Goal: Task Accomplishment & Management: Manage account settings

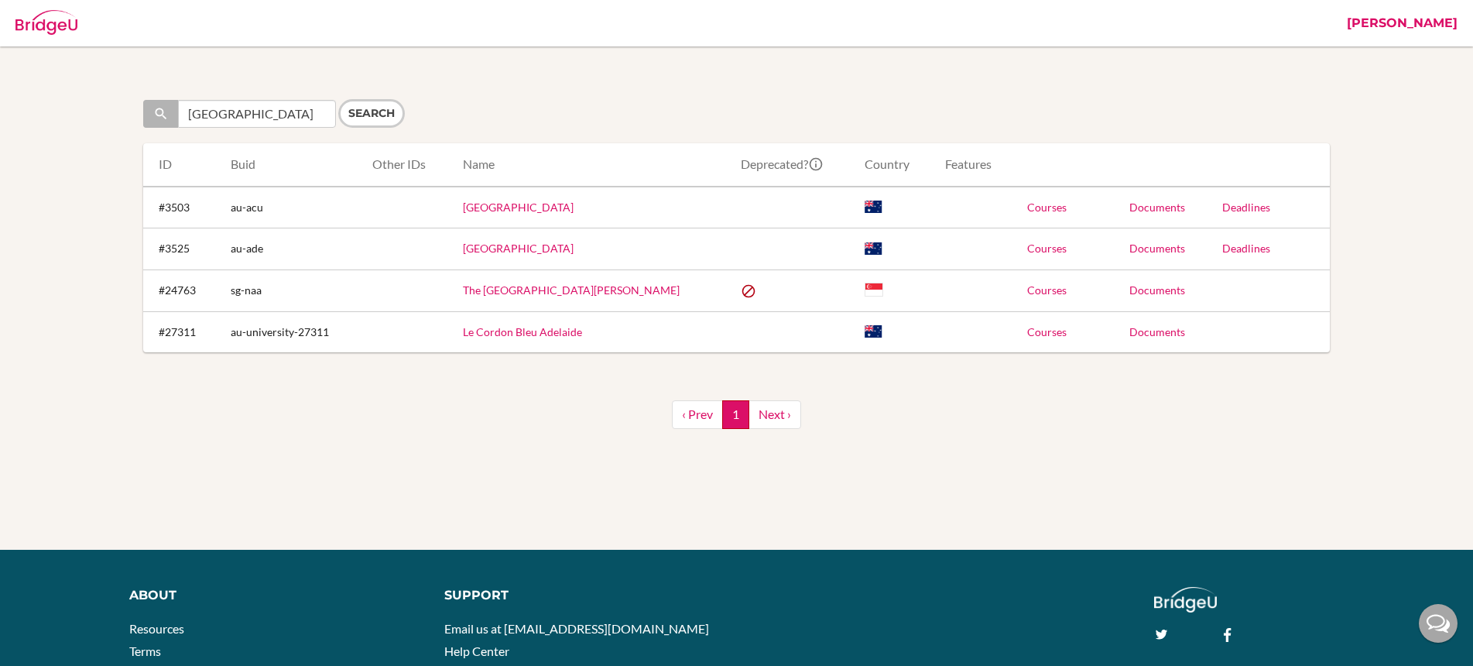
click at [1432, 20] on link "[PERSON_NAME]" at bounding box center [1402, 23] width 126 height 46
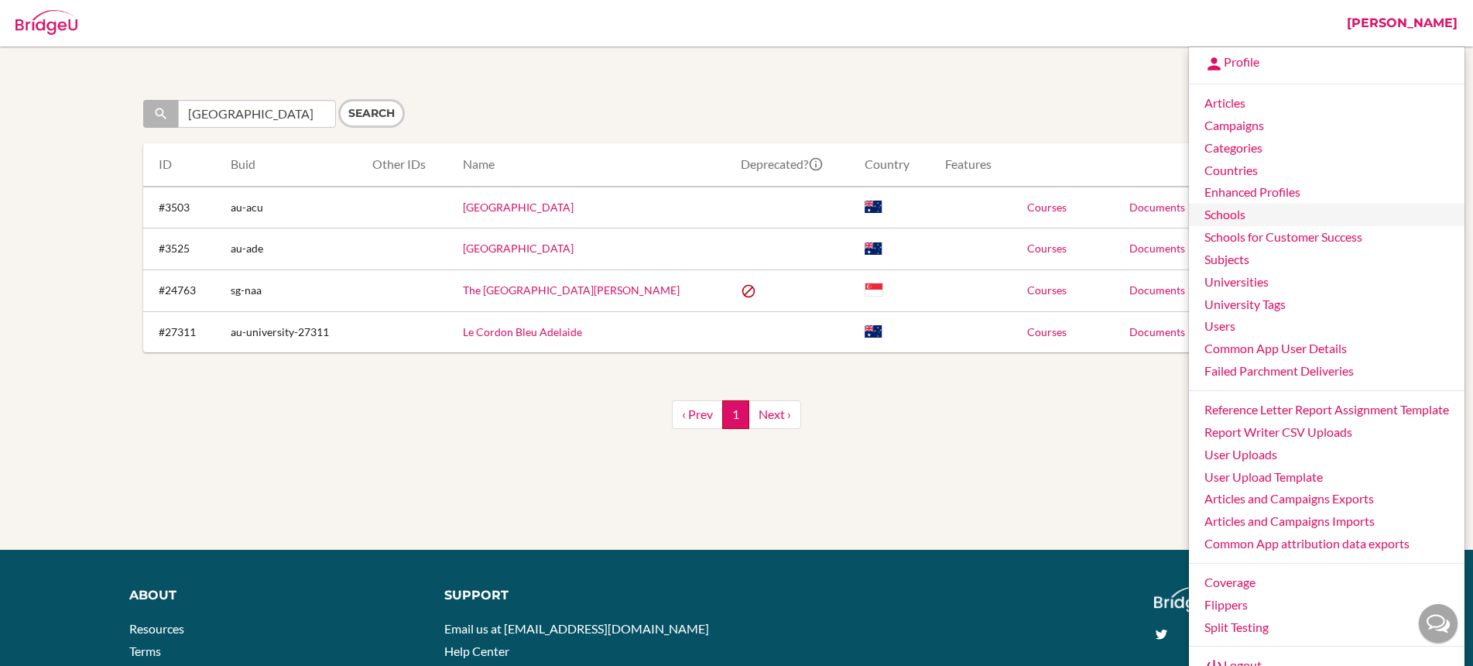
click at [1275, 214] on link "Schools" at bounding box center [1327, 215] width 276 height 22
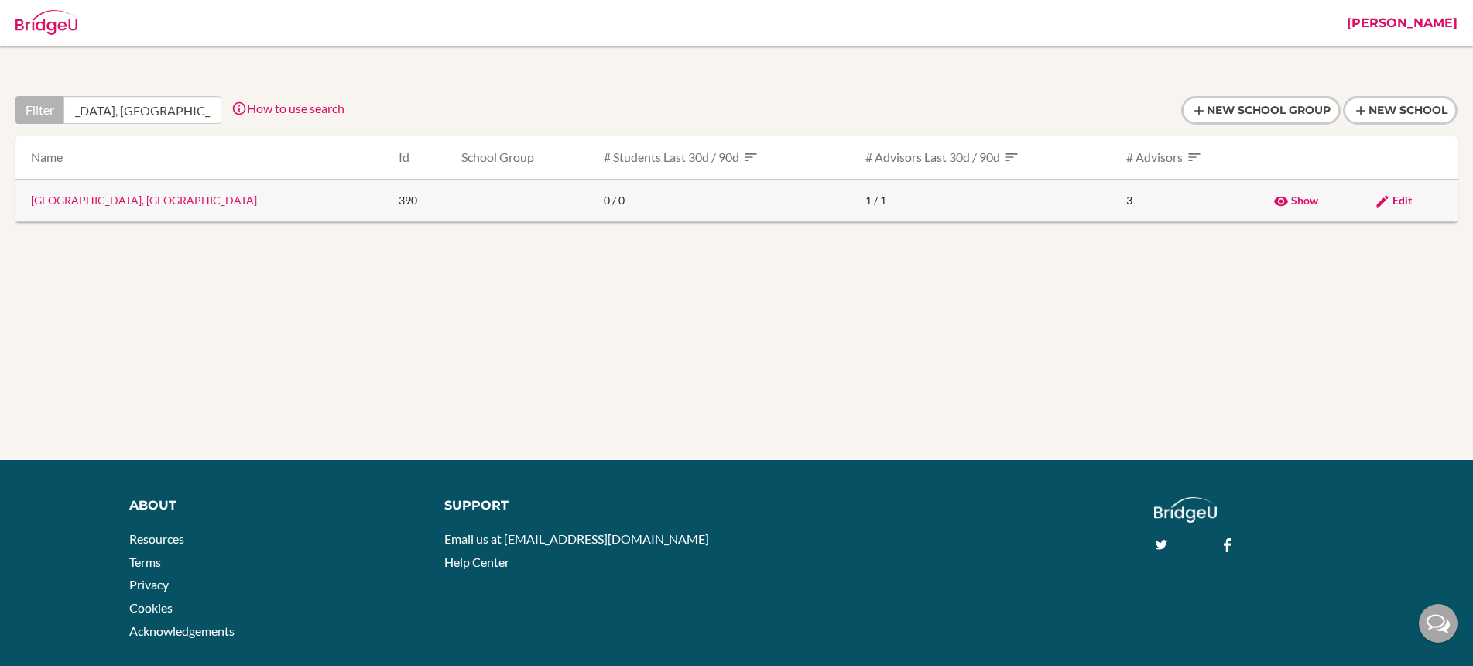
type input "[GEOGRAPHIC_DATA], [GEOGRAPHIC_DATA]"
click at [1403, 201] on span "Edit" at bounding box center [1402, 200] width 19 height 13
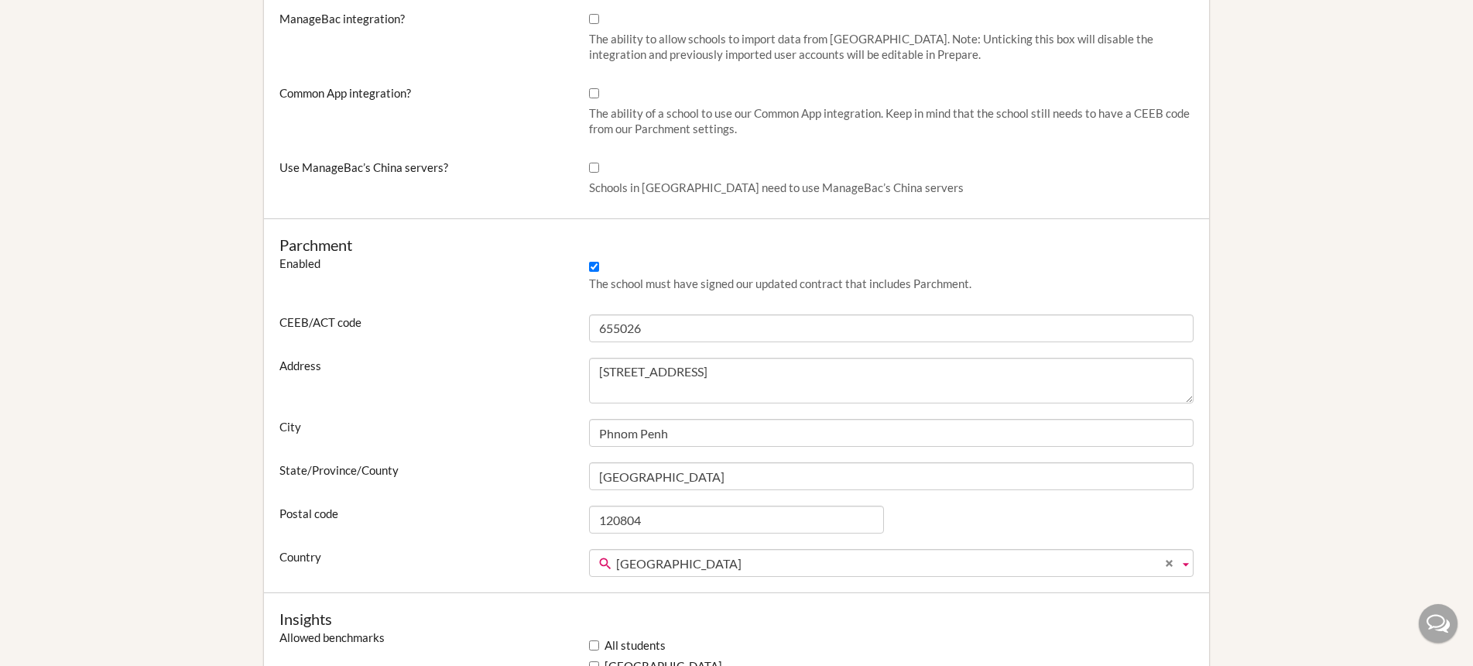
scroll to position [743, 0]
click at [594, 93] on input "Common App integration?" at bounding box center [594, 94] width 10 height 10
checkbox input "true"
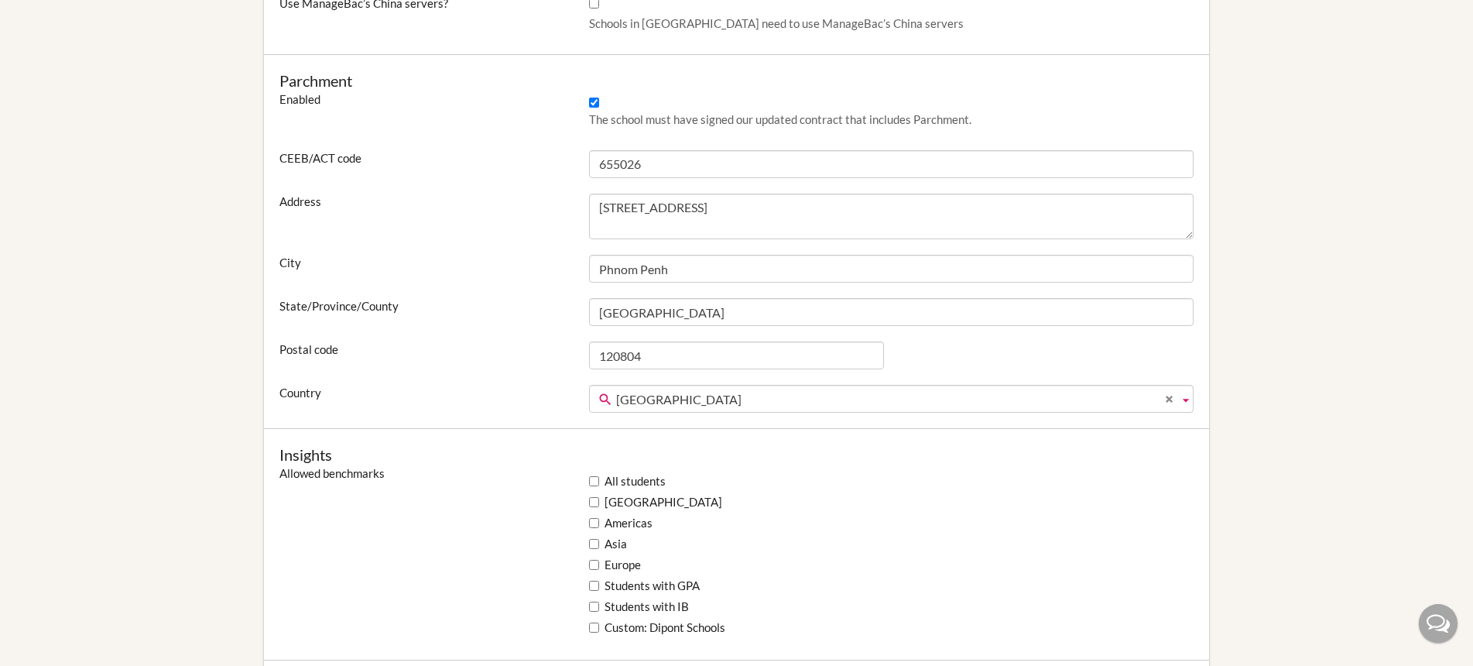
scroll to position [1283, 0]
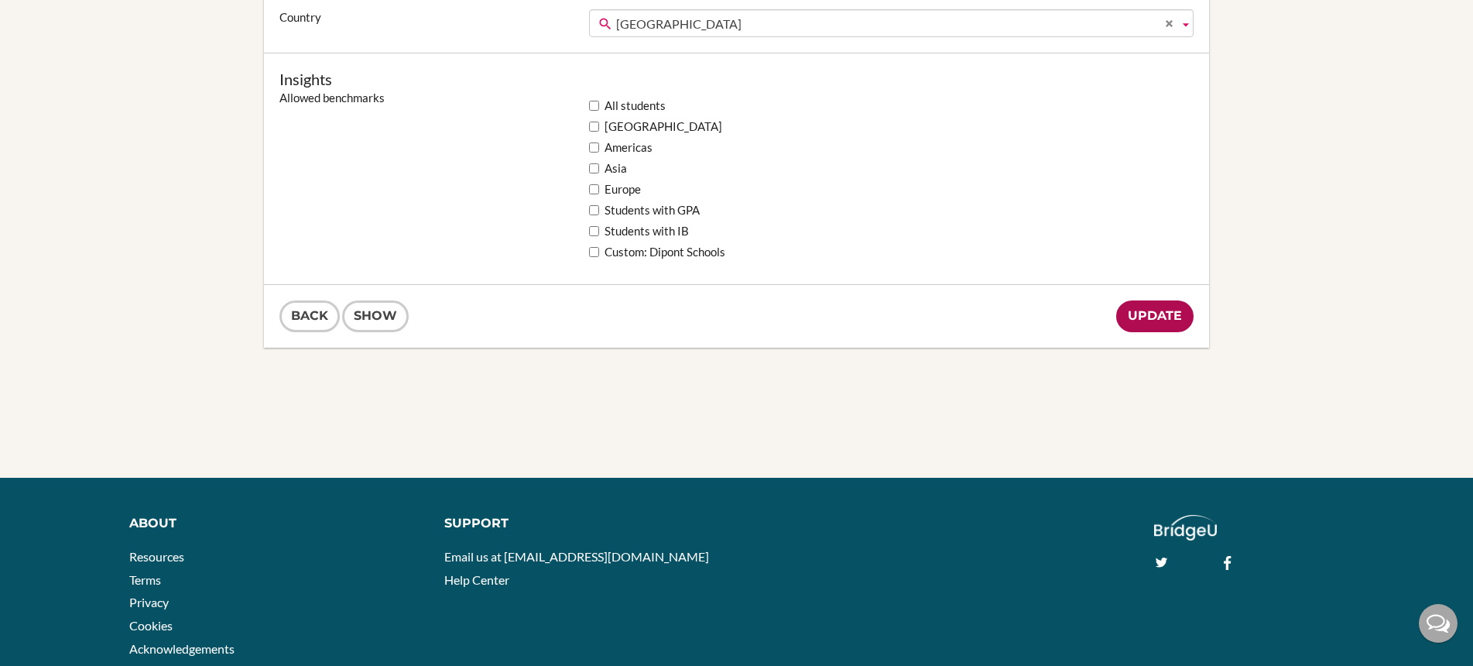
click at [1163, 324] on input "Update" at bounding box center [1154, 316] width 77 height 32
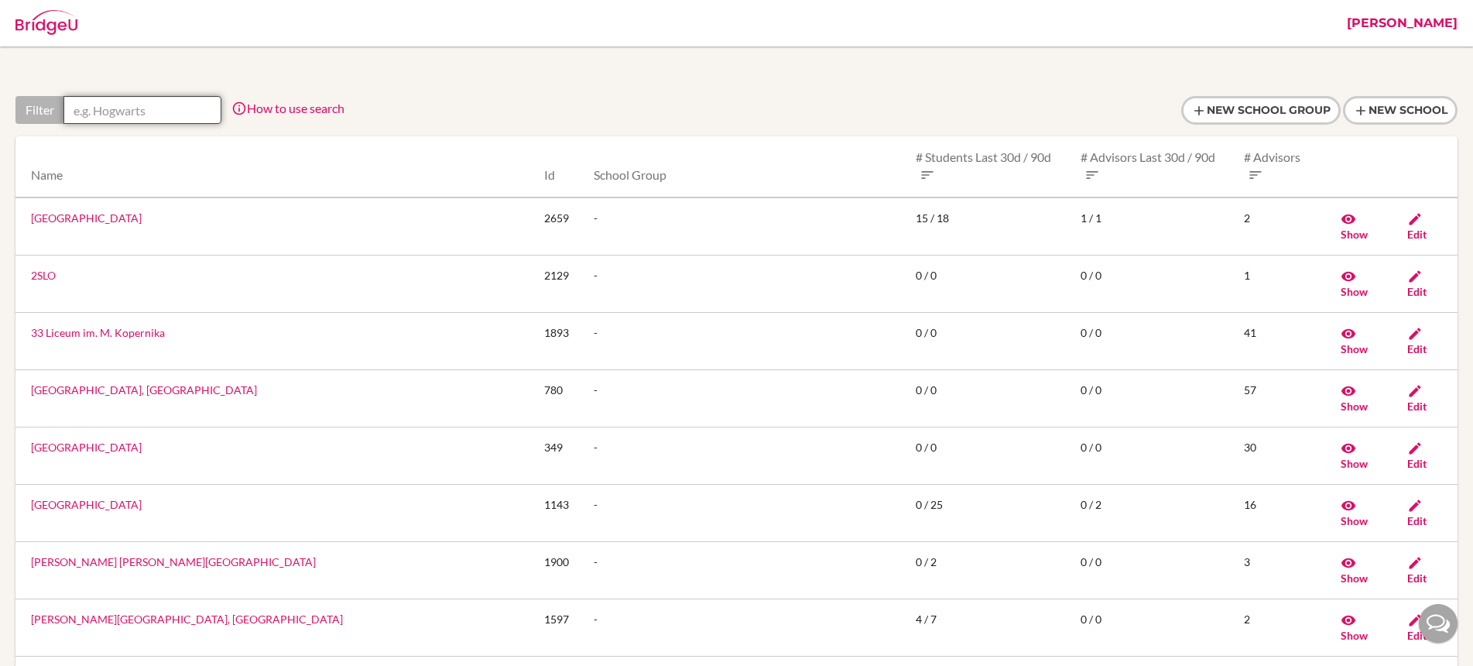
click at [190, 107] on input "text" at bounding box center [142, 110] width 158 height 28
paste input "[GEOGRAPHIC_DATA], [GEOGRAPHIC_DATA]"
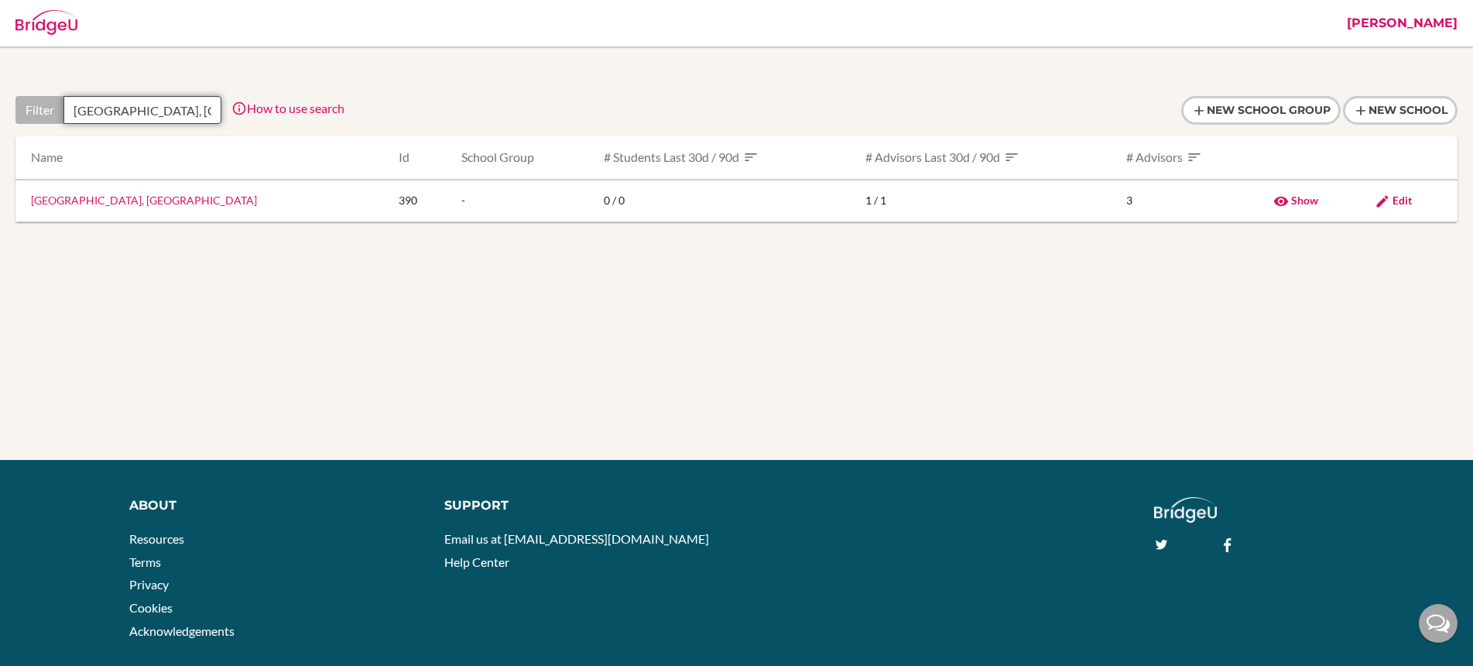
scroll to position [0, 84]
type input "[GEOGRAPHIC_DATA], [GEOGRAPHIC_DATA]"
click at [1395, 197] on span "Edit" at bounding box center [1402, 200] width 19 height 13
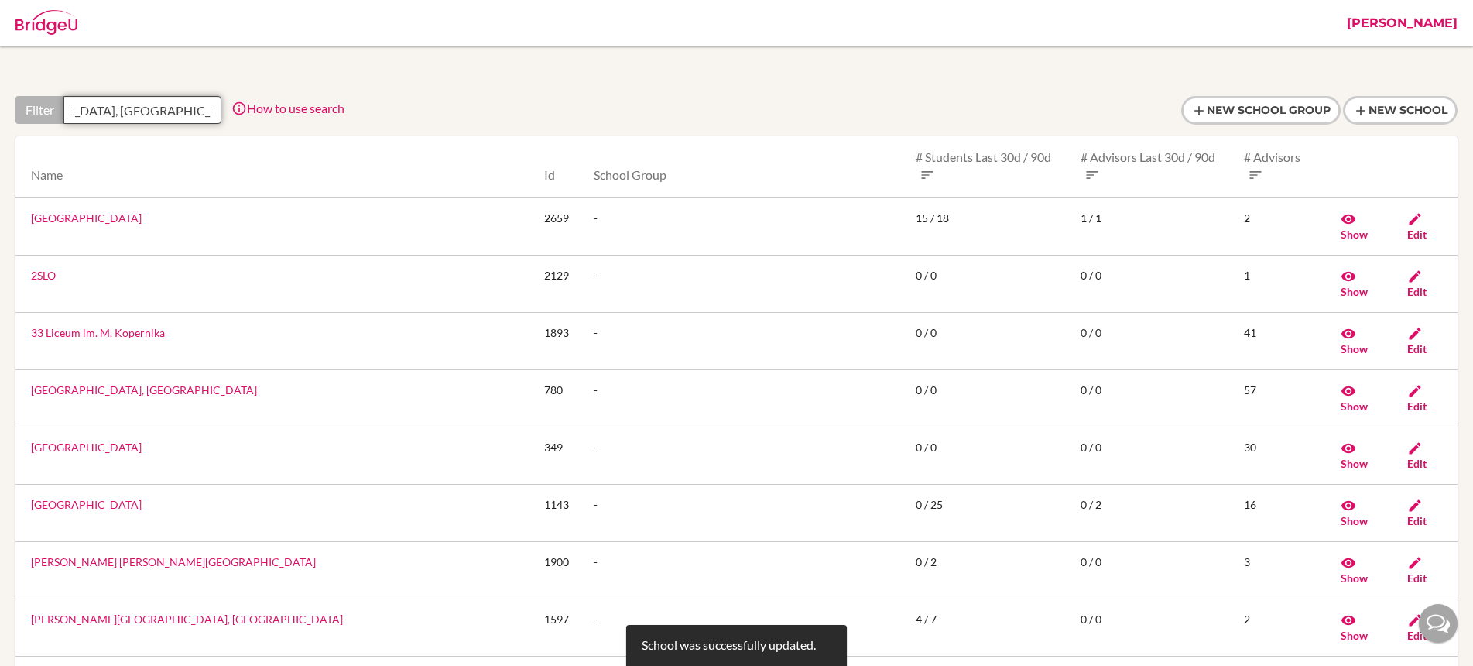
drag, startPoint x: 77, startPoint y: 110, endPoint x: 269, endPoint y: 111, distance: 192.0
click at [269, 111] on div "Filter [GEOGRAPHIC_DATA], [GEOGRAPHIC_DATA] How to use search Filter by school …" at bounding box center [179, 110] width 329 height 28
paste input "[GEOGRAPHIC_DATA], [GEOGRAPHIC_DATA]"
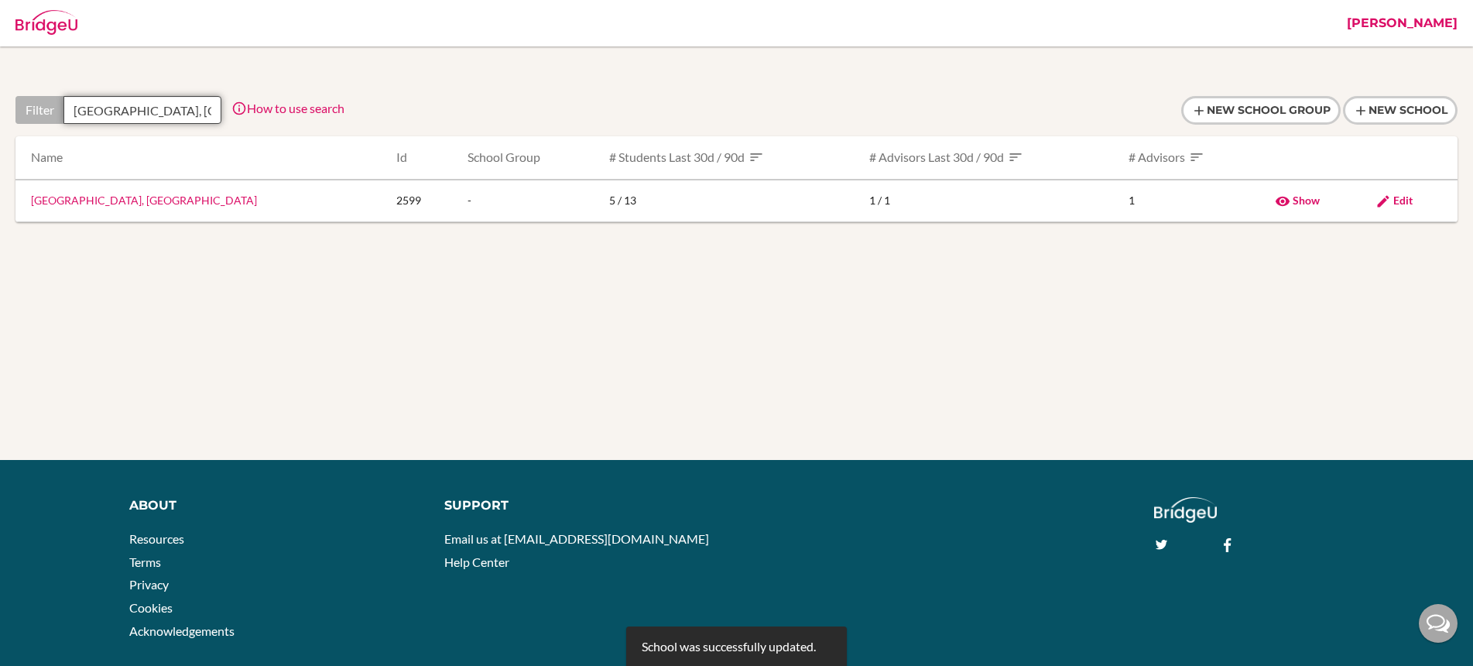
scroll to position [0, 77]
type input "Australian International School, Dhaka"
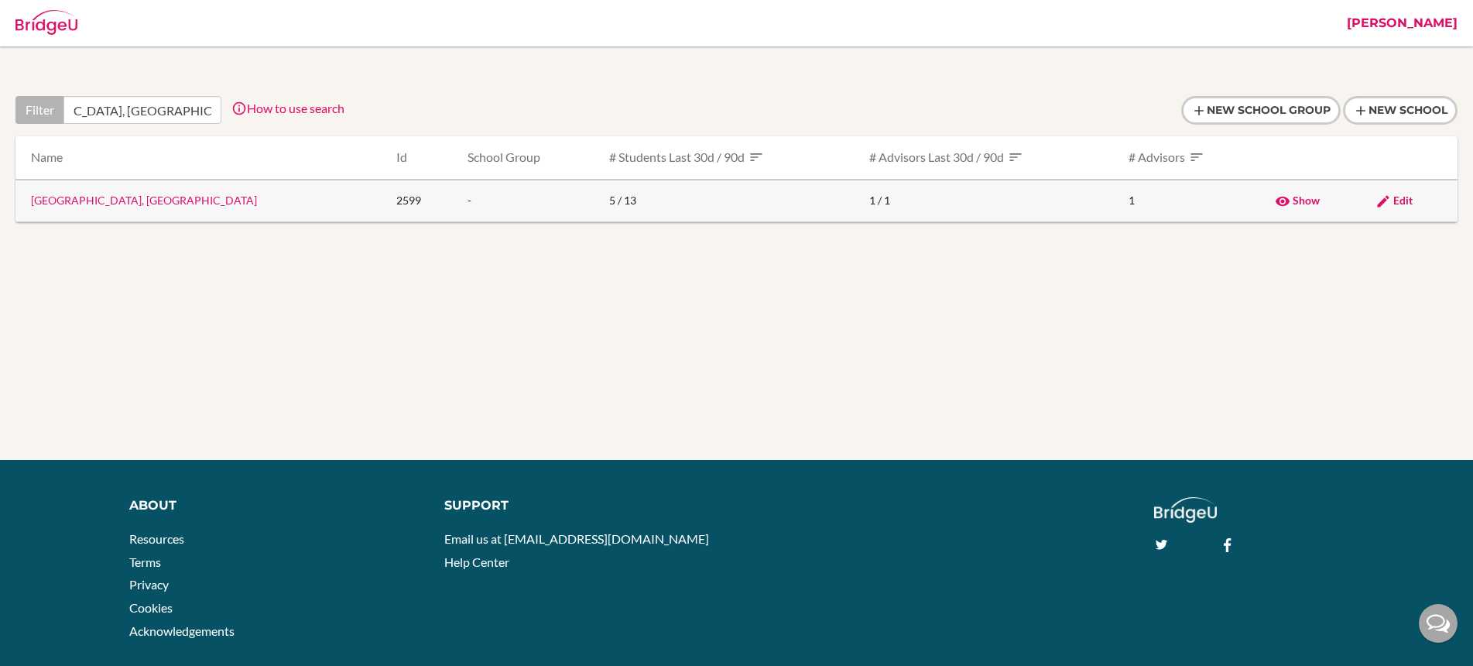
click at [1407, 198] on span "Edit" at bounding box center [1402, 200] width 19 height 13
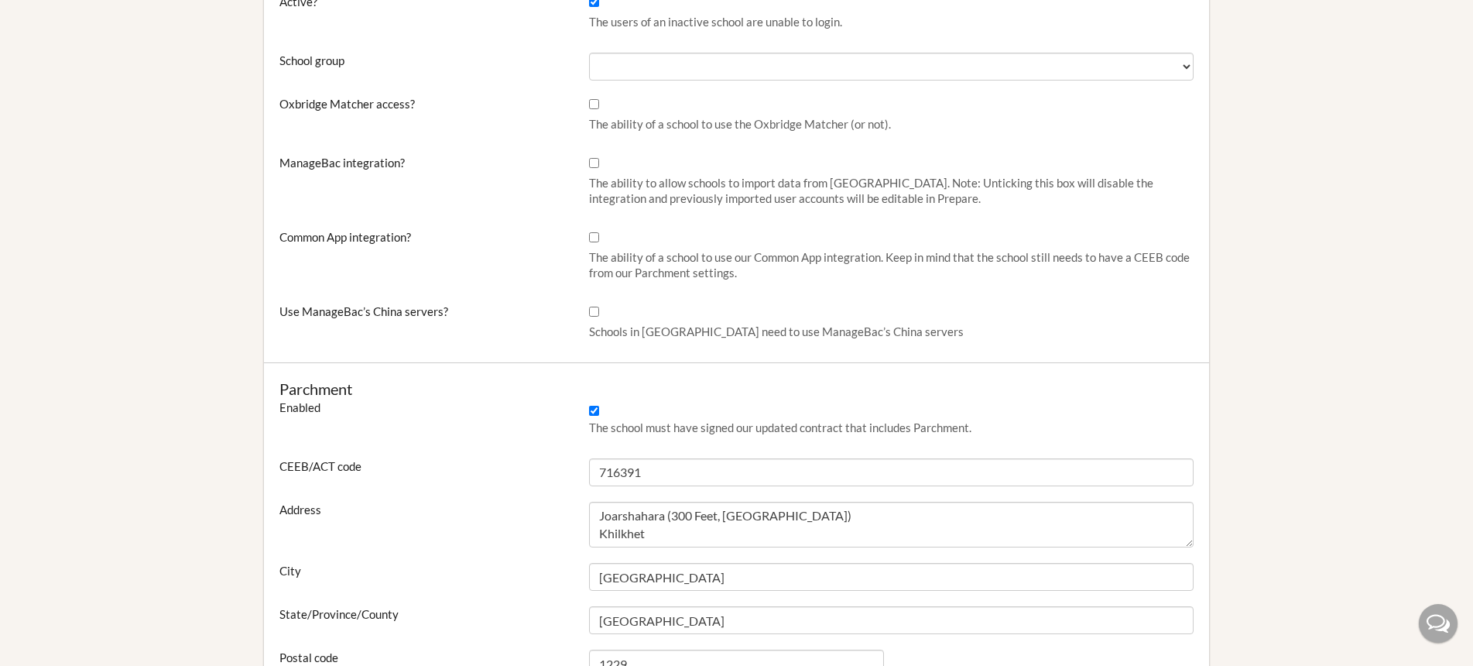
scroll to position [529, 0]
